Goal: Information Seeking & Learning: Learn about a topic

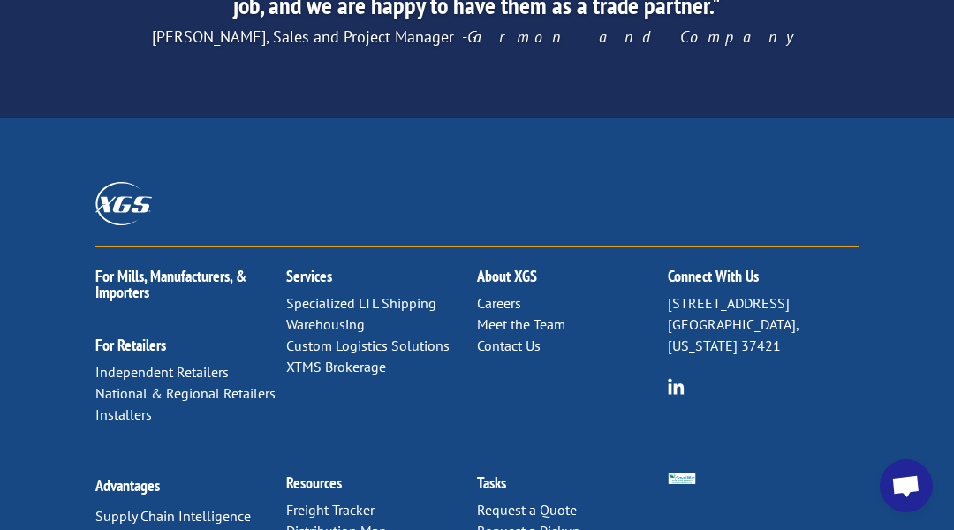
scroll to position [3173, 0]
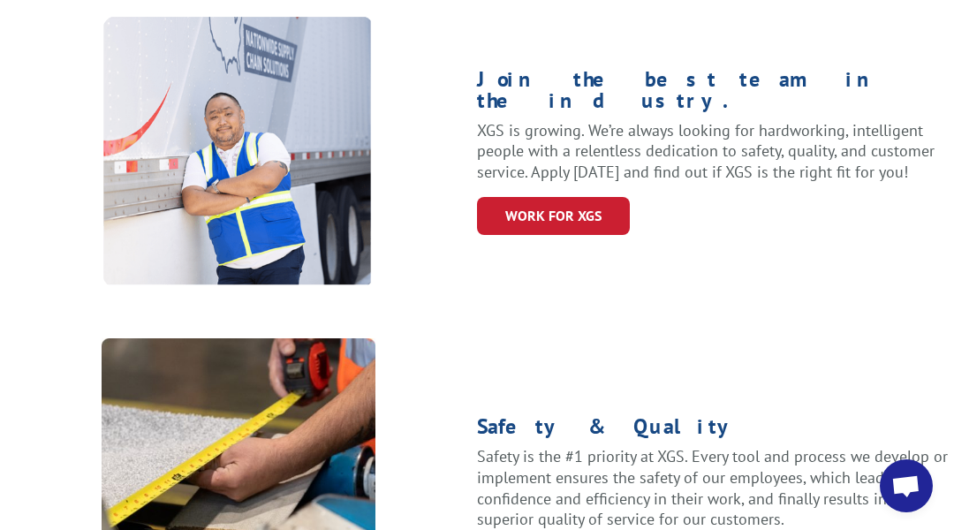
scroll to position [2378, 0]
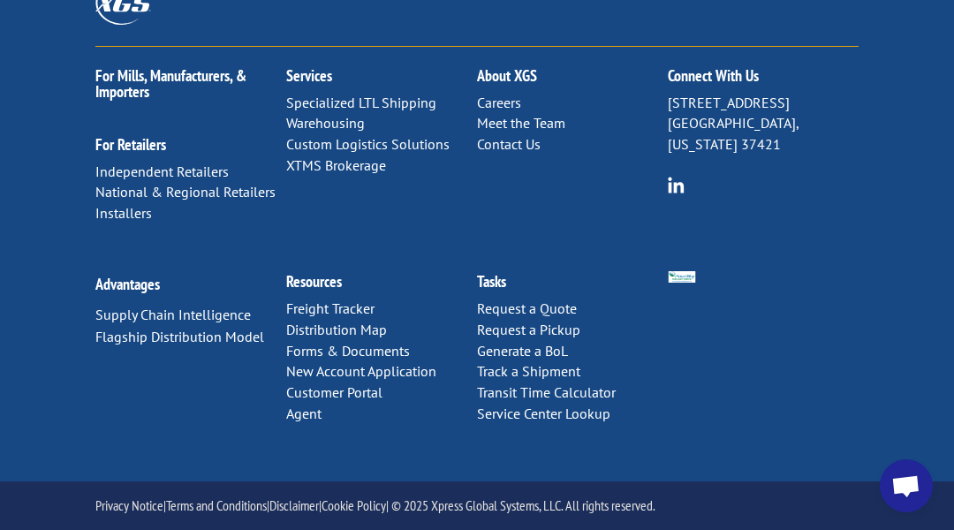
scroll to position [2268, 0]
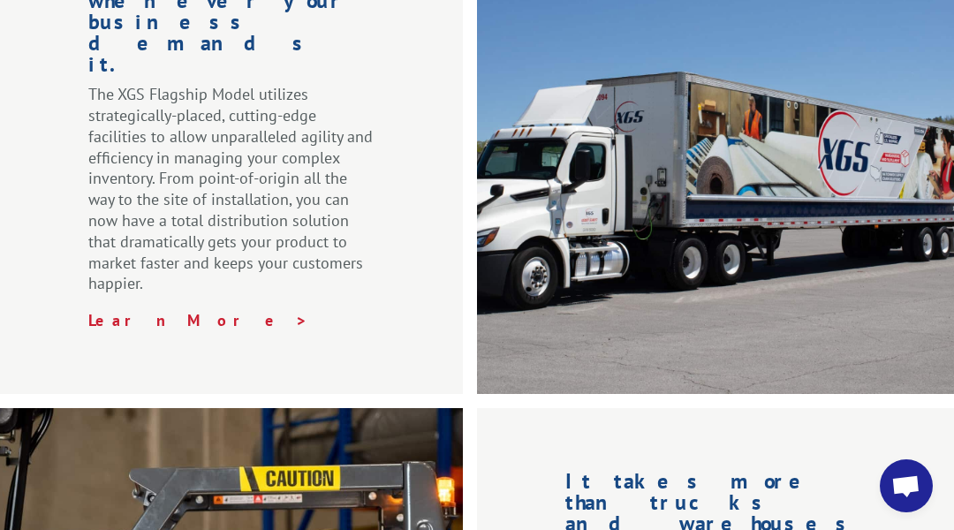
scroll to position [3174, 0]
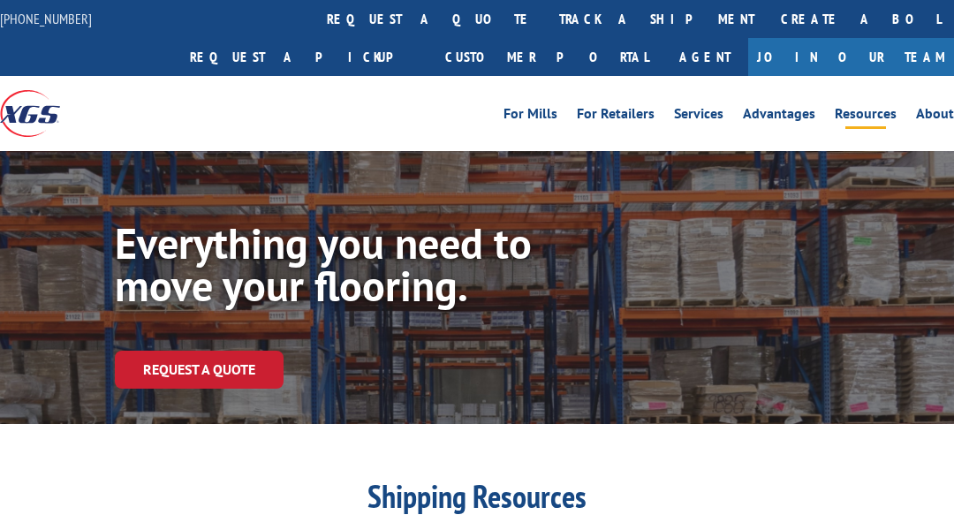
scroll to position [1426, 0]
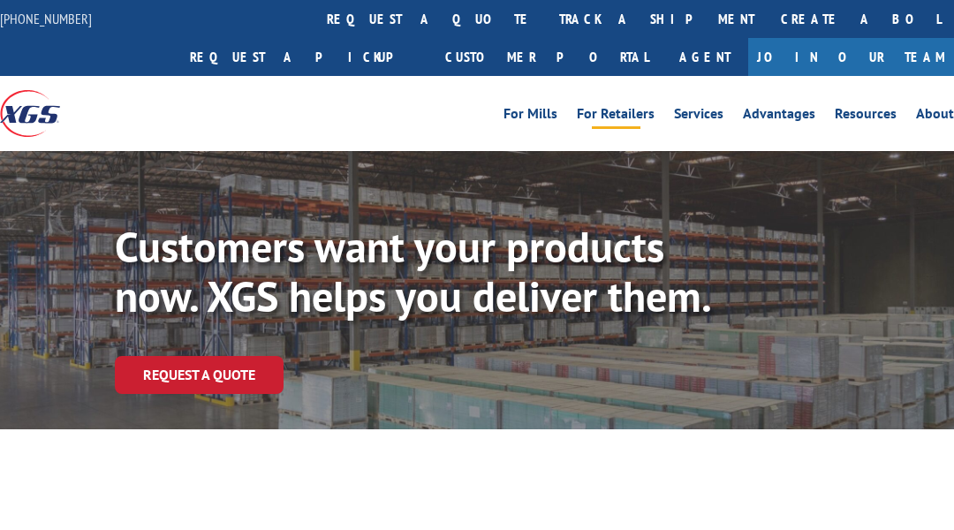
scroll to position [1177, 0]
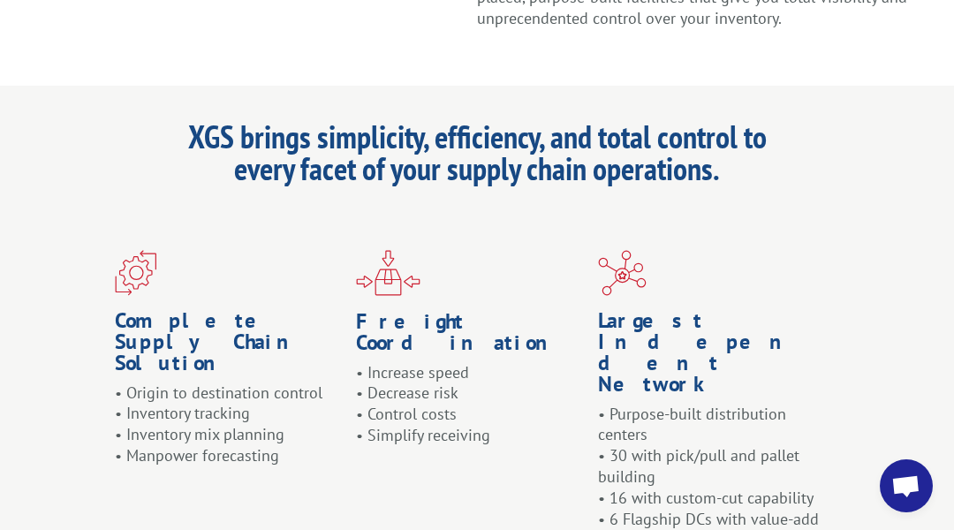
scroll to position [2265, 0]
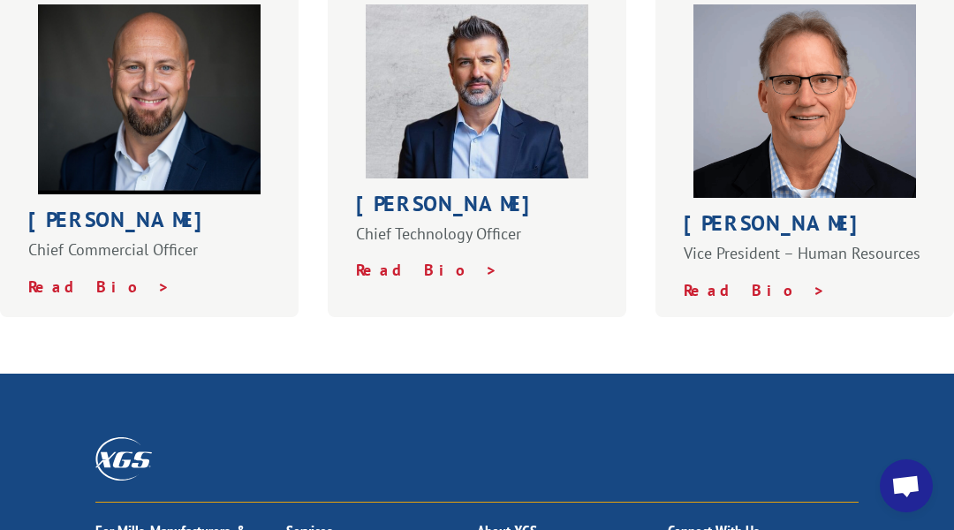
scroll to position [1517, 0]
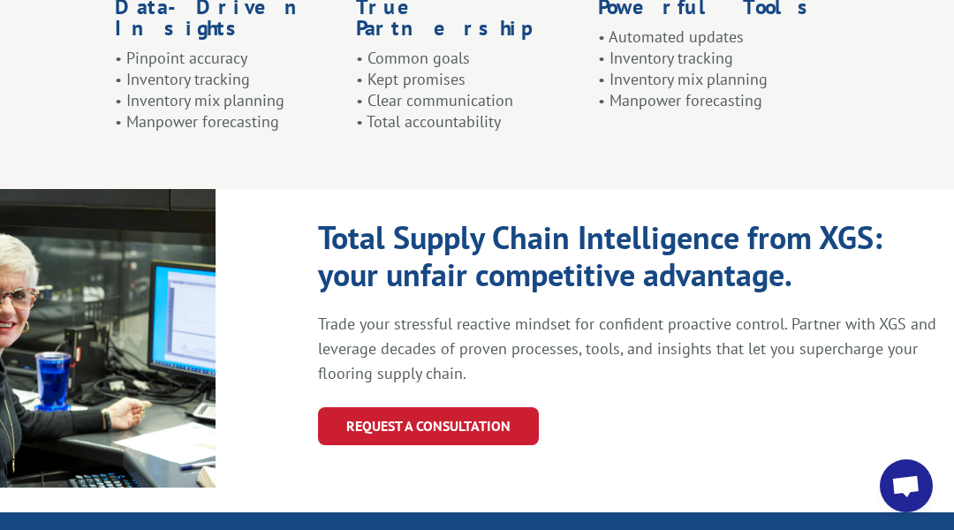
scroll to position [2065, 0]
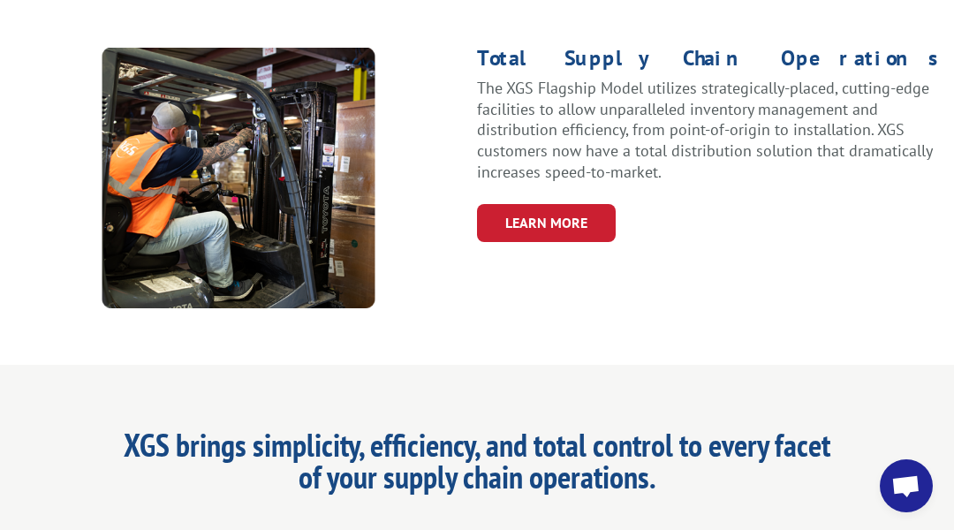
scroll to position [2170, 0]
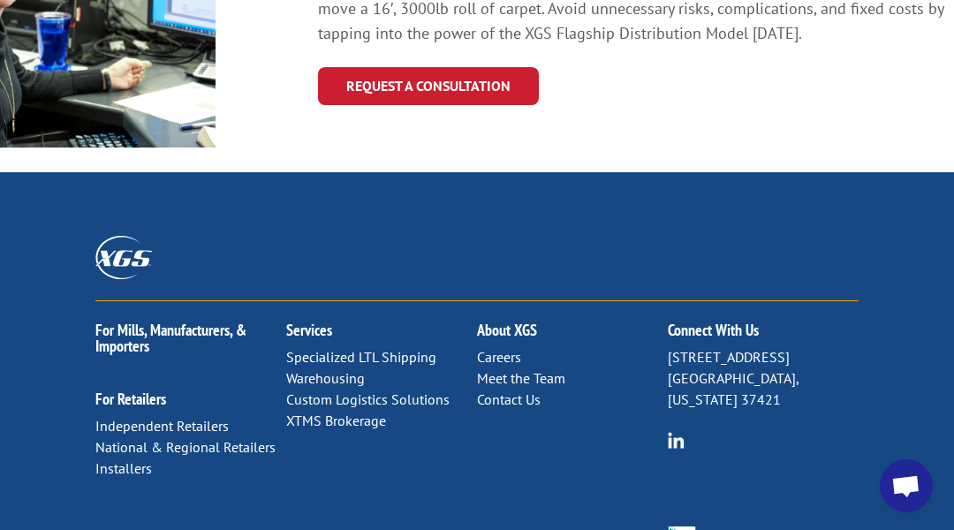
scroll to position [2176, 0]
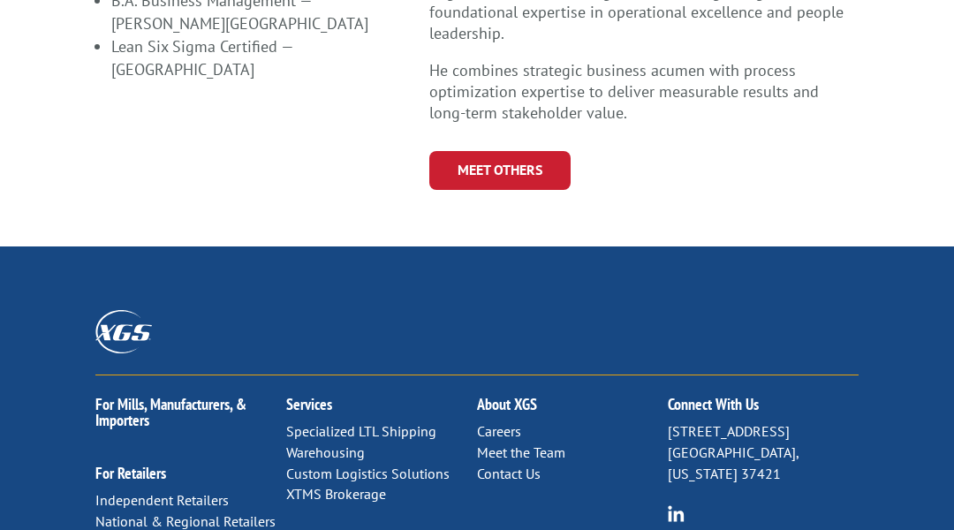
scroll to position [1351, 0]
